Goal: Find contact information: Find contact information

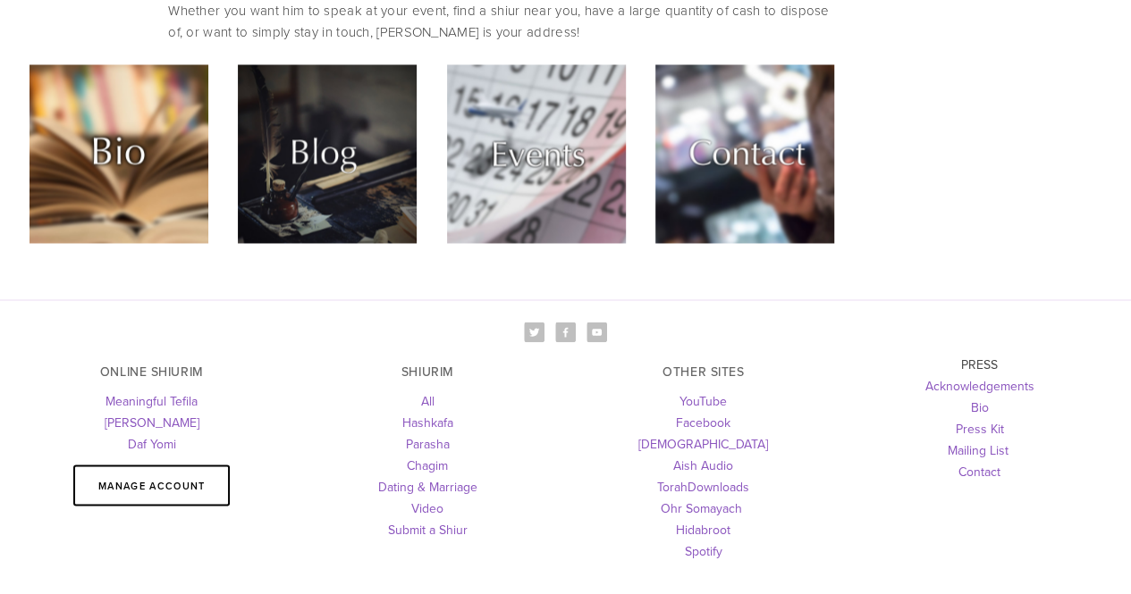
scroll to position [5033, 0]
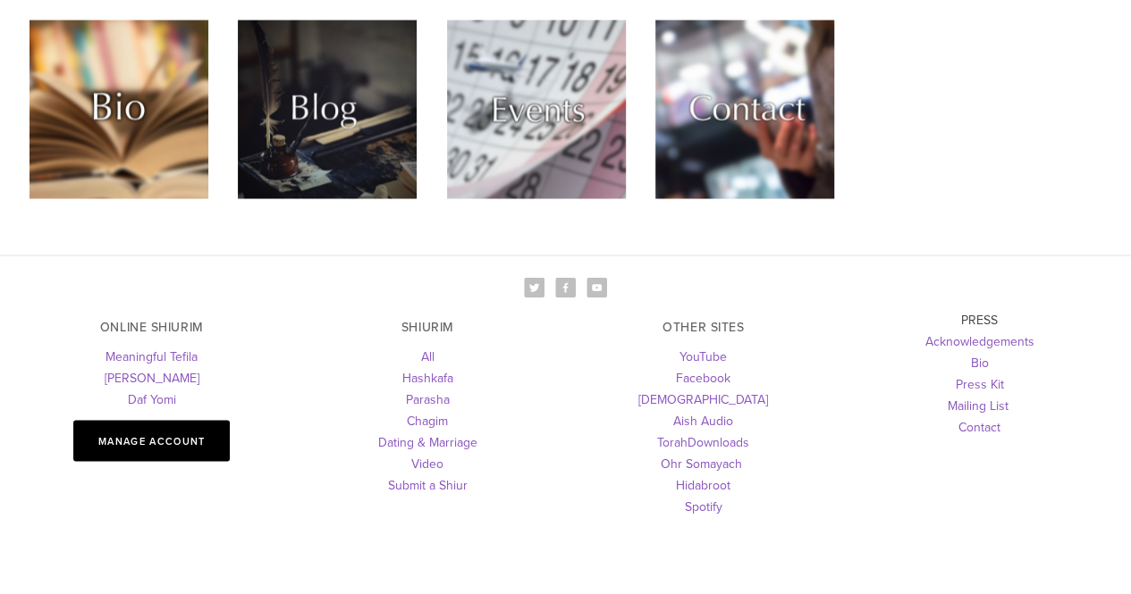
click at [141, 420] on link "Manage Account" at bounding box center [151, 440] width 156 height 41
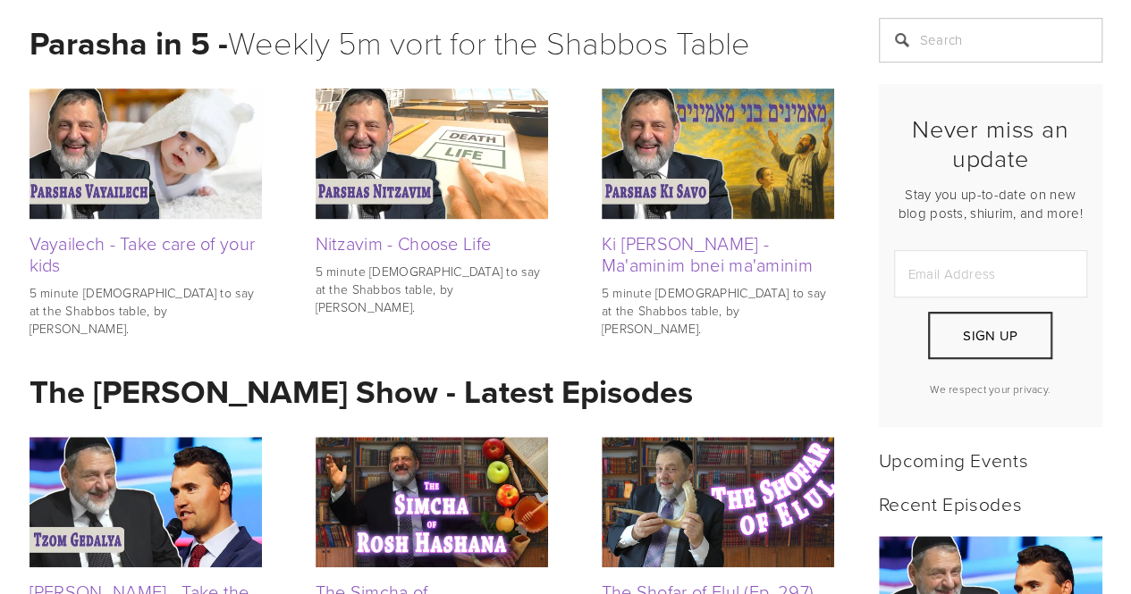
scroll to position [122, 0]
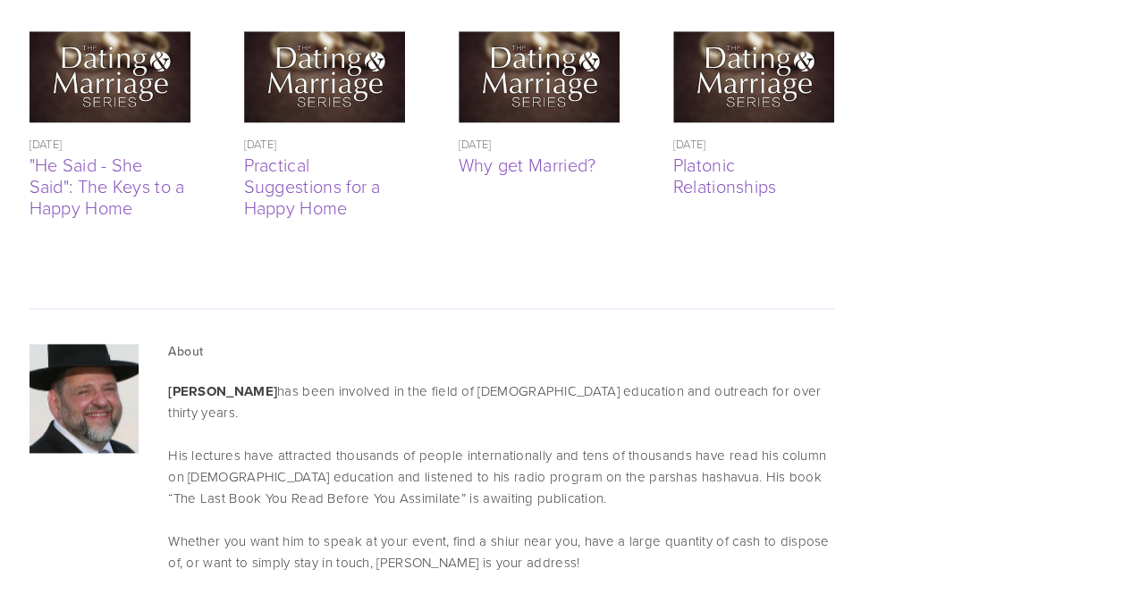
scroll to position [5033, 0]
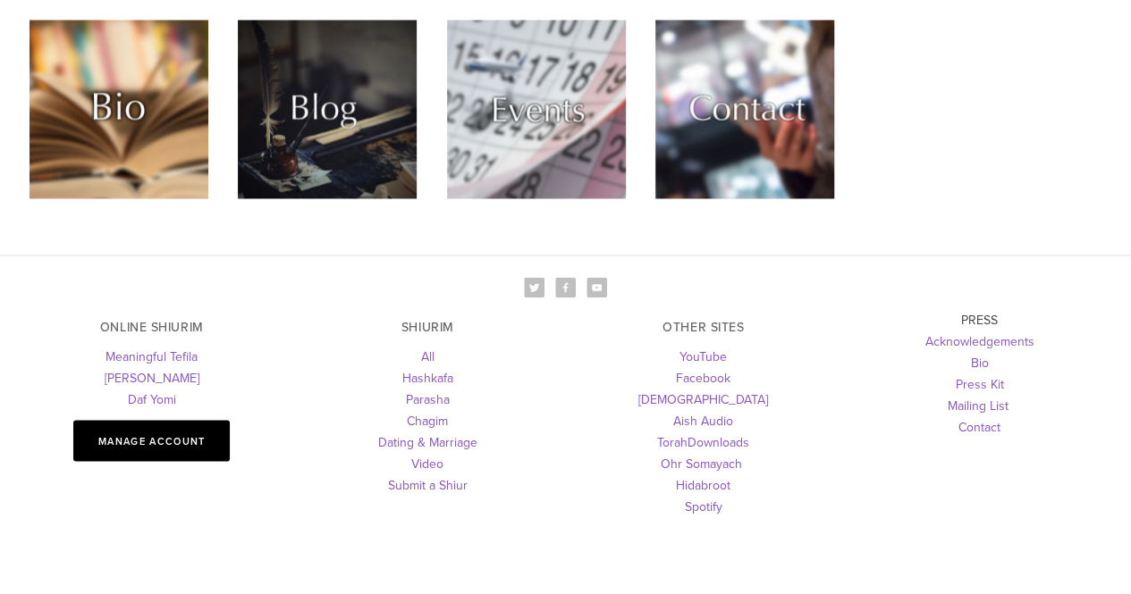
click at [127, 420] on link "Manage Account" at bounding box center [151, 440] width 156 height 41
